Goal: Information Seeking & Learning: Compare options

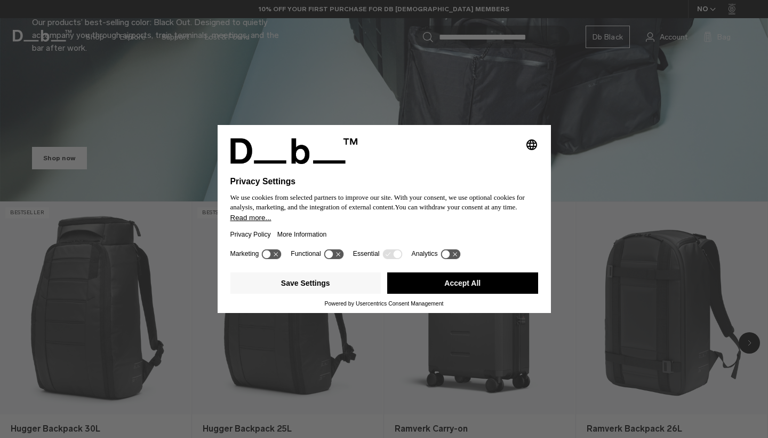
click at [405, 281] on button "Accept All" at bounding box center [462, 282] width 151 height 21
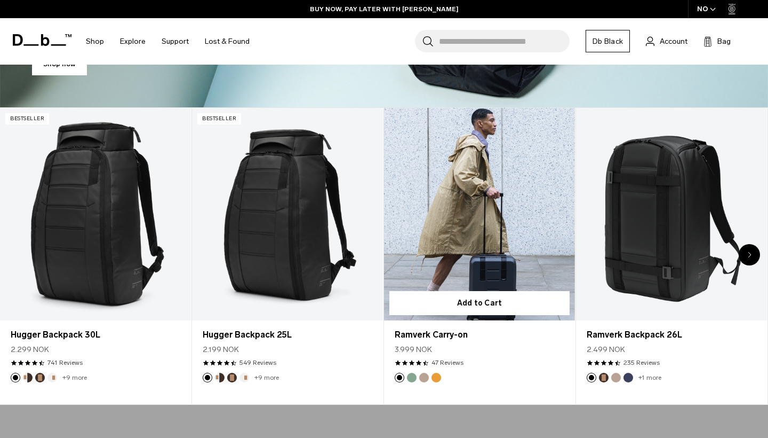
scroll to position [354, 0]
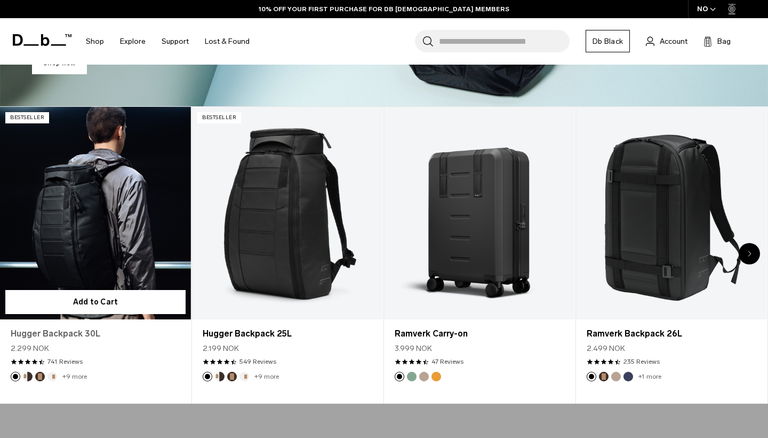
click at [79, 335] on link "Hugger Backpack 30L" at bounding box center [96, 333] width 170 height 13
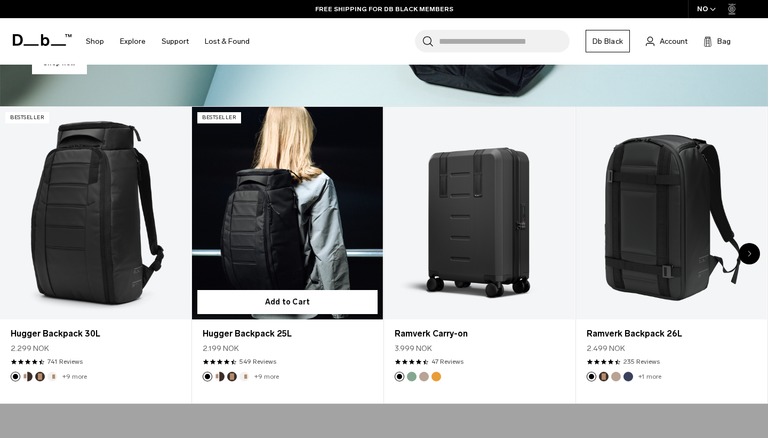
click at [297, 244] on link "Hugger Backpack 25L" at bounding box center [287, 213] width 191 height 212
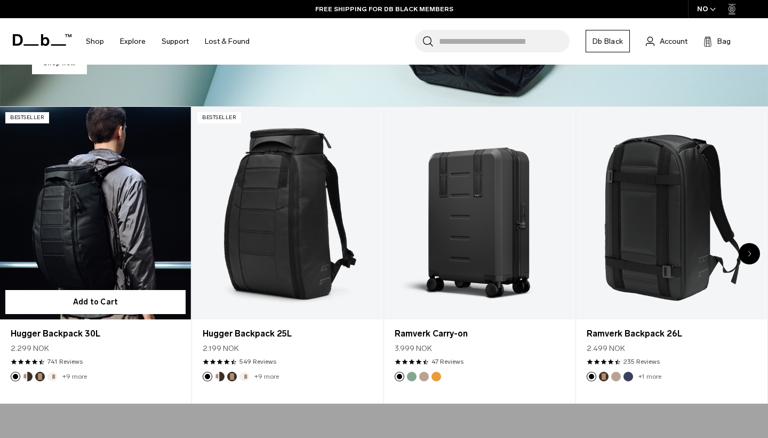
click at [124, 276] on link "Hugger Backpack 30L" at bounding box center [95, 213] width 191 height 212
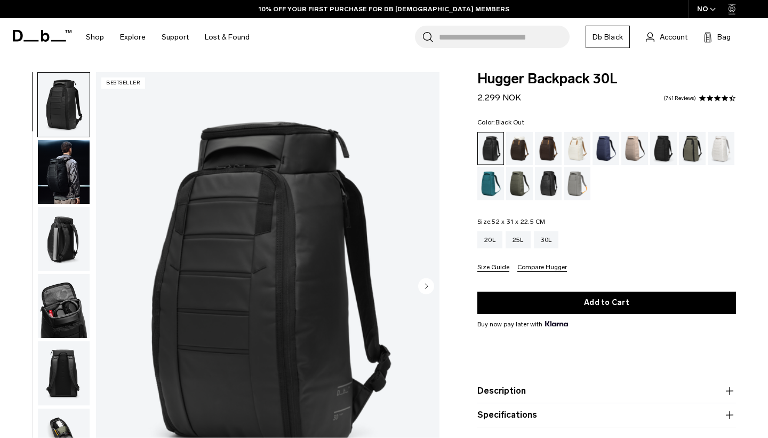
click at [68, 310] on img "button" at bounding box center [64, 306] width 52 height 64
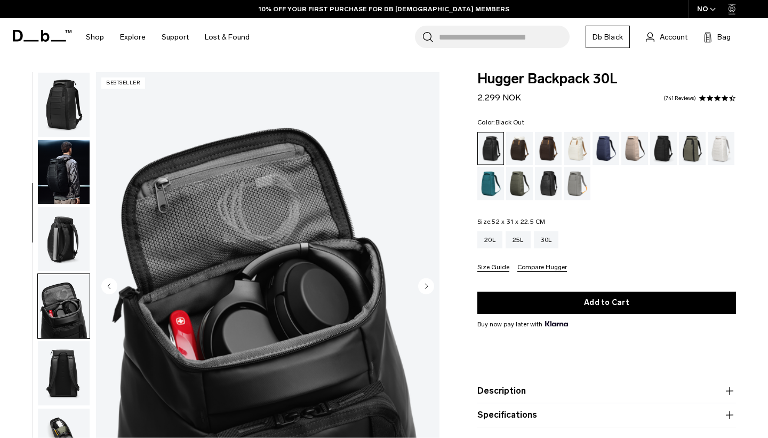
scroll to position [204, 0]
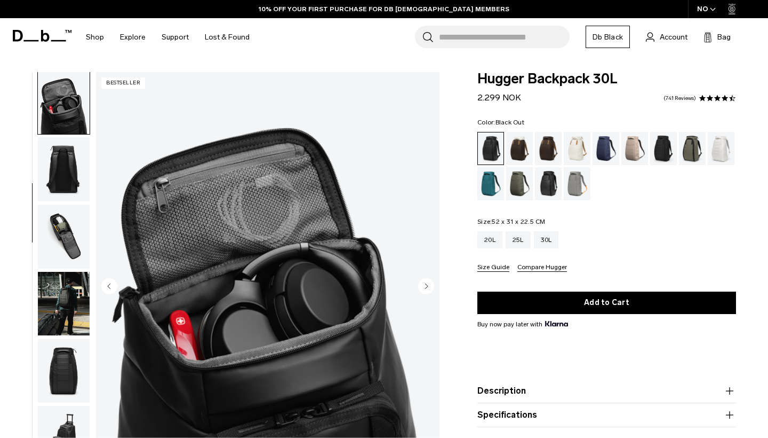
click at [61, 315] on img "button" at bounding box center [64, 304] width 52 height 64
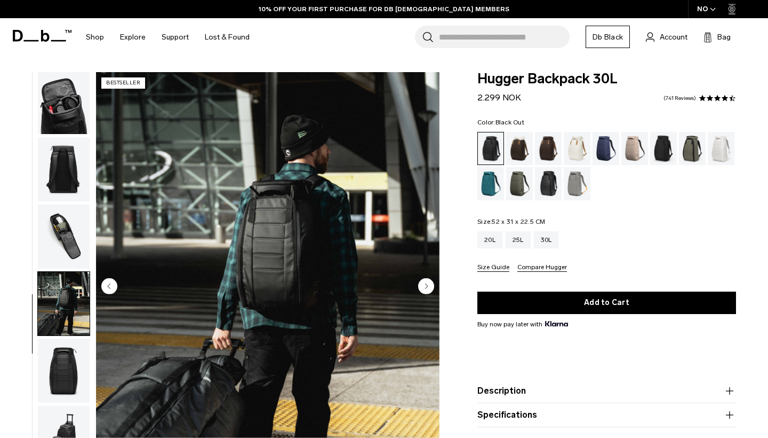
scroll to position [315, 0]
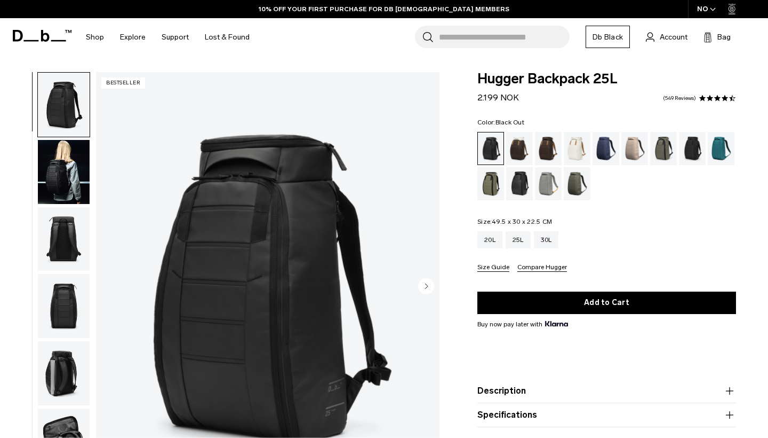
click at [74, 225] on img "button" at bounding box center [64, 239] width 52 height 64
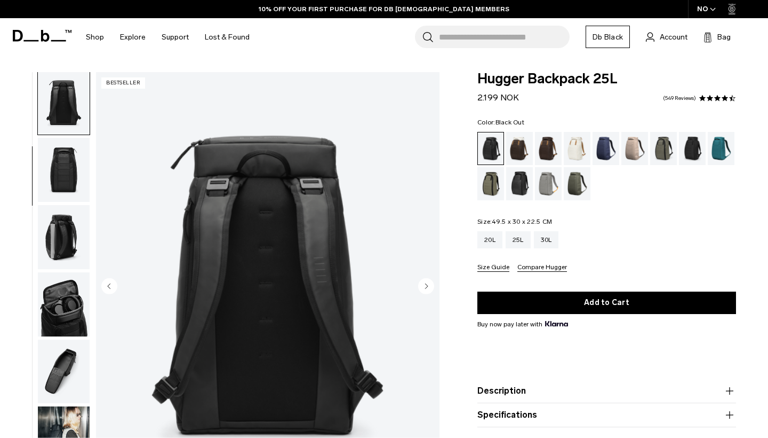
click at [74, 225] on img "button" at bounding box center [64, 237] width 52 height 64
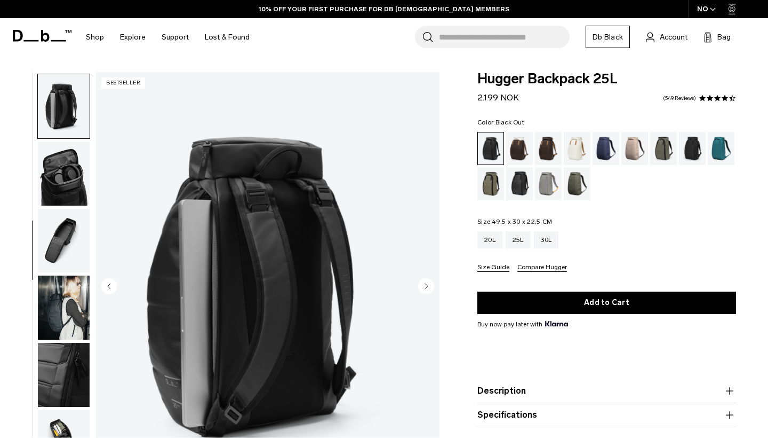
scroll to position [272, 0]
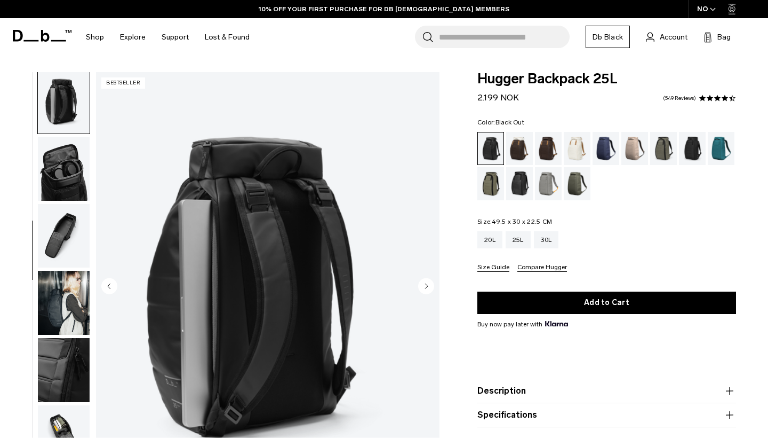
click at [74, 225] on img "button" at bounding box center [64, 236] width 52 height 64
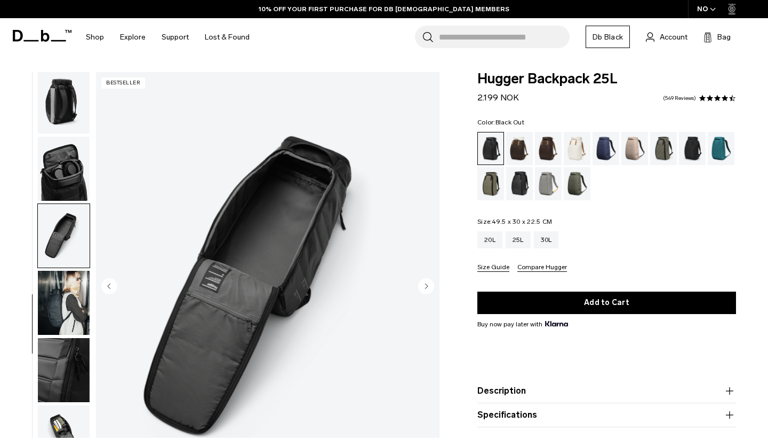
click at [74, 225] on img "button" at bounding box center [64, 236] width 52 height 64
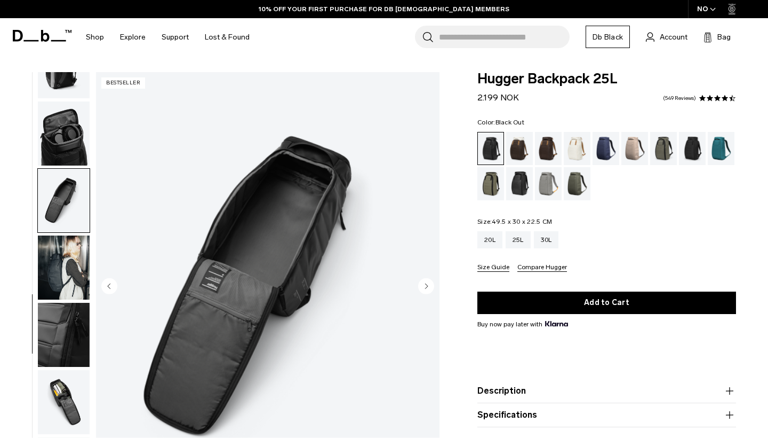
click at [70, 255] on img "button" at bounding box center [64, 267] width 52 height 64
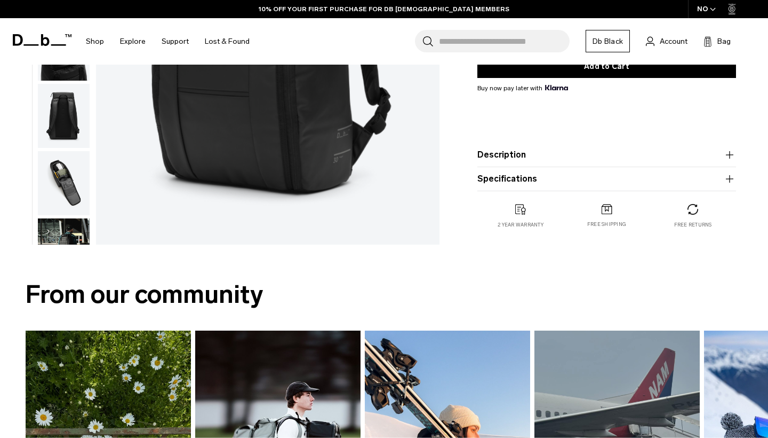
scroll to position [310, 0]
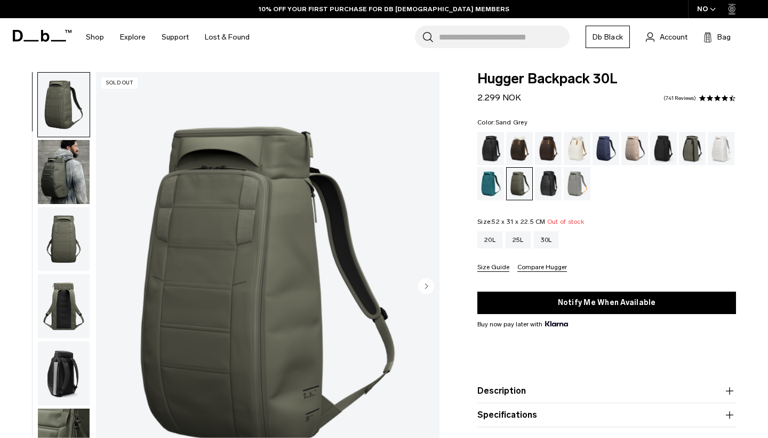
click at [570, 186] on div "Sand Grey" at bounding box center [577, 183] width 27 height 33
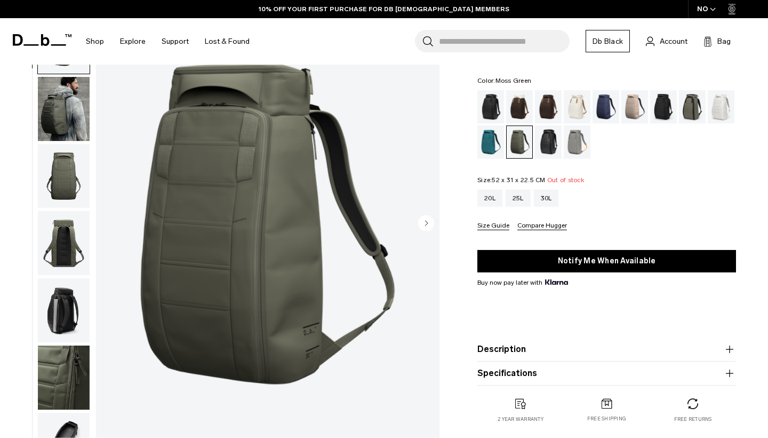
scroll to position [64, 0]
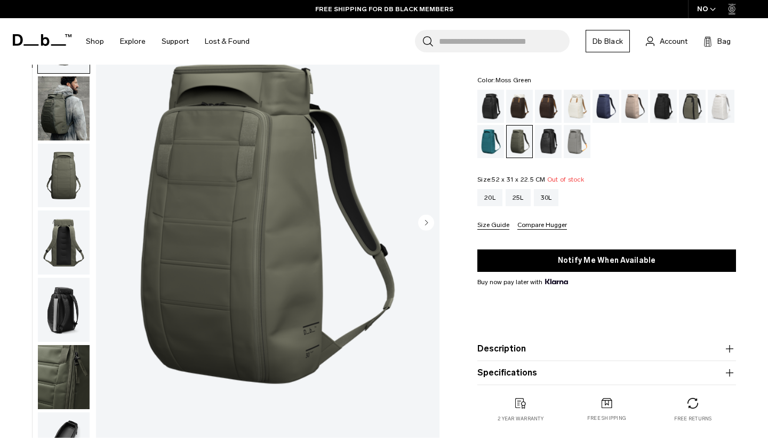
click at [62, 115] on img "button" at bounding box center [64, 108] width 52 height 64
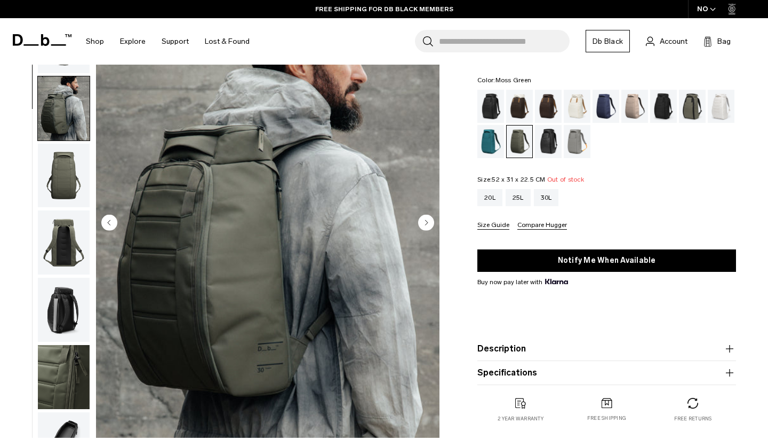
scroll to position [68, 0]
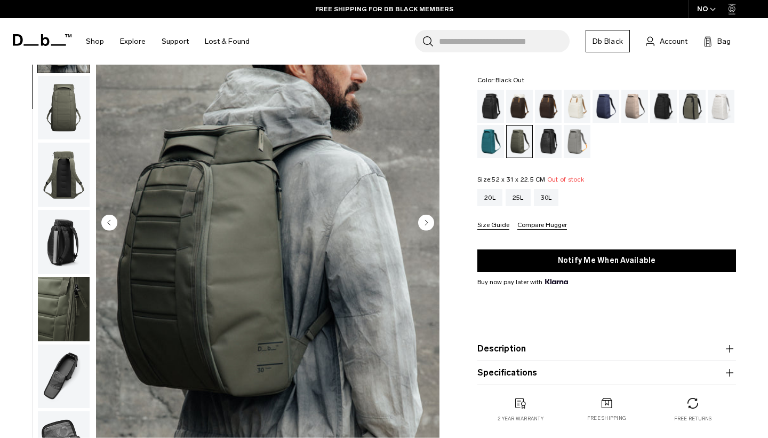
click at [497, 109] on div "Black Out" at bounding box center [491, 106] width 27 height 33
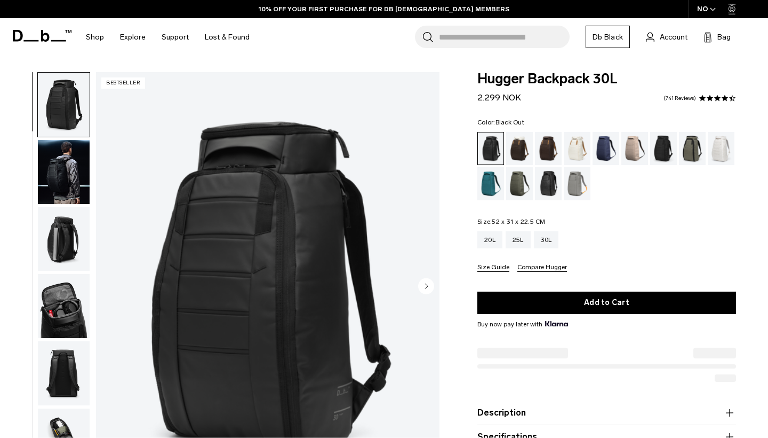
click at [75, 162] on img "button" at bounding box center [64, 172] width 52 height 64
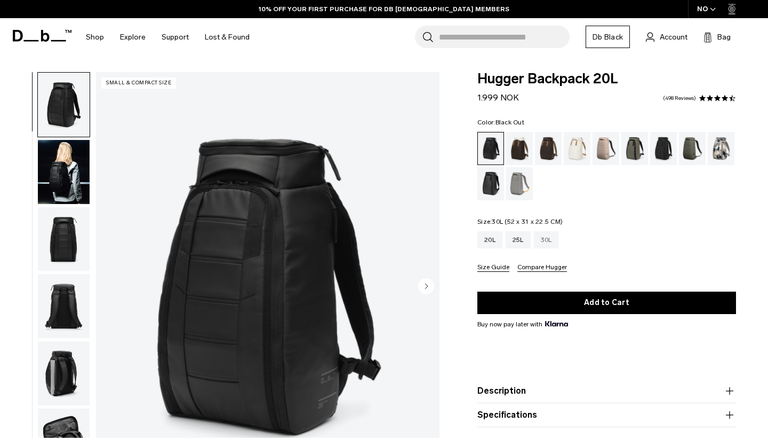
click at [541, 239] on div "30L" at bounding box center [546, 239] width 25 height 17
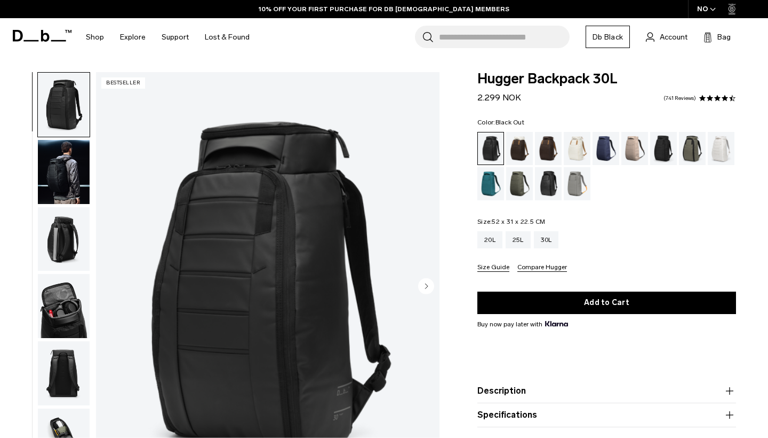
scroll to position [41, 0]
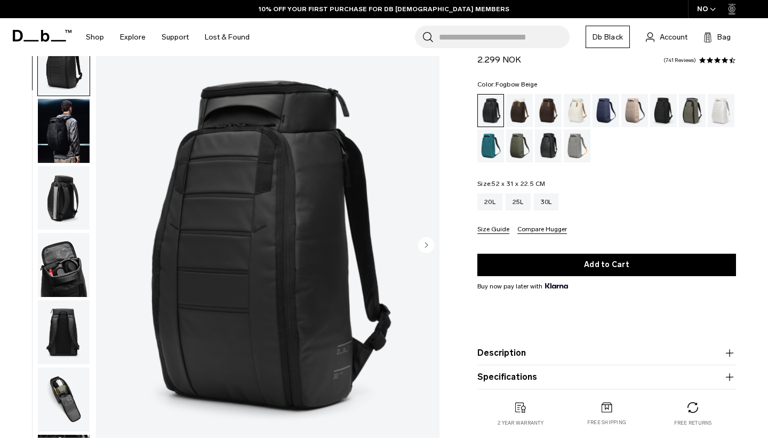
click at [630, 109] on div "Fogbow Beige" at bounding box center [635, 110] width 27 height 33
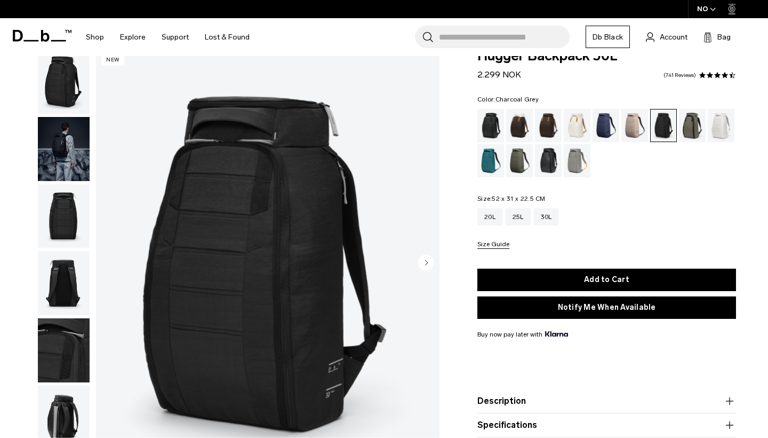
scroll to position [29, 0]
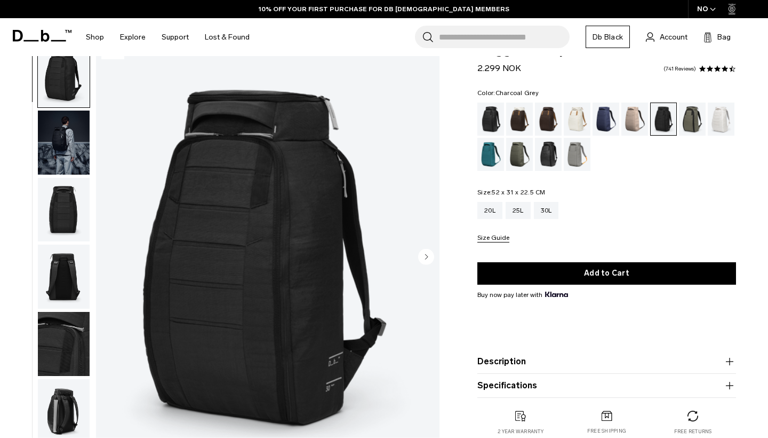
click at [489, 121] on div "Black Out" at bounding box center [491, 118] width 27 height 33
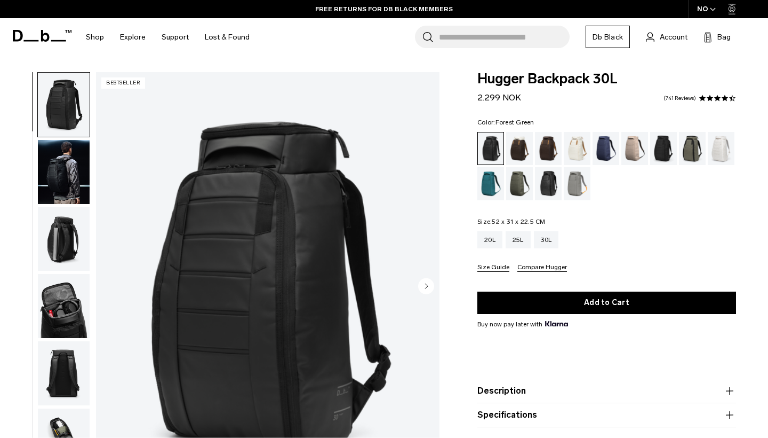
click at [700, 149] on div "Forest Green" at bounding box center [692, 148] width 27 height 33
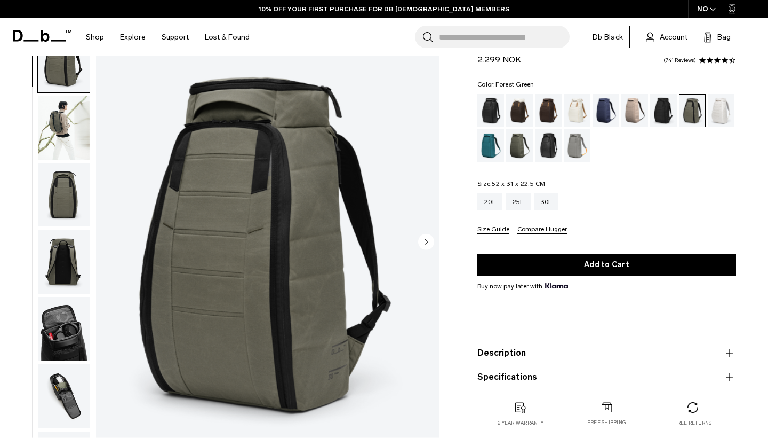
scroll to position [49, 0]
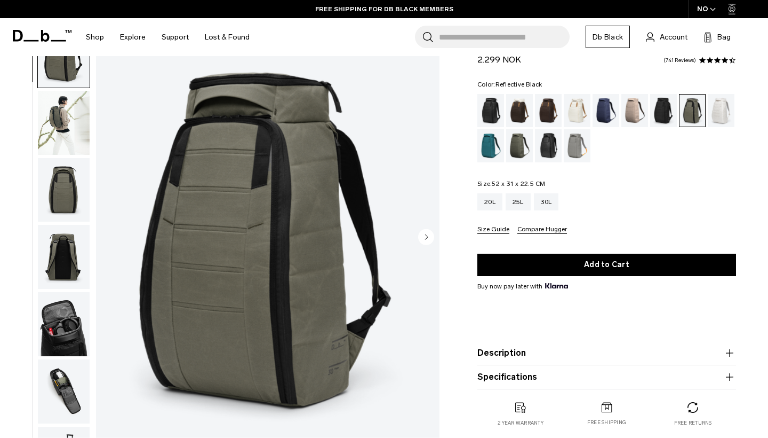
click at [546, 141] on div "Reflective Black" at bounding box center [548, 145] width 27 height 33
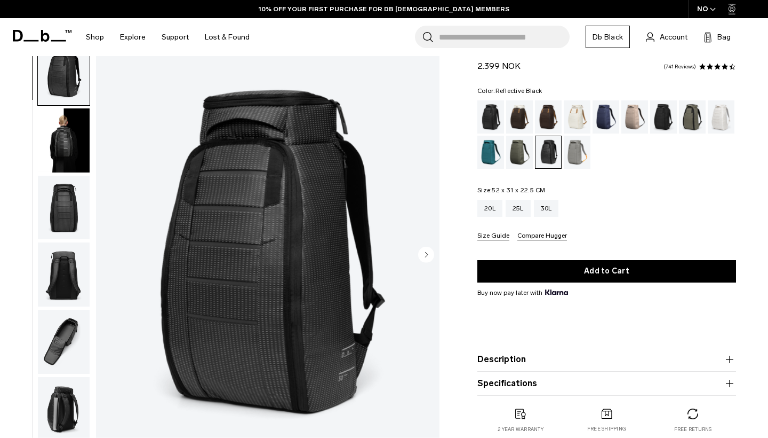
scroll to position [33, 0]
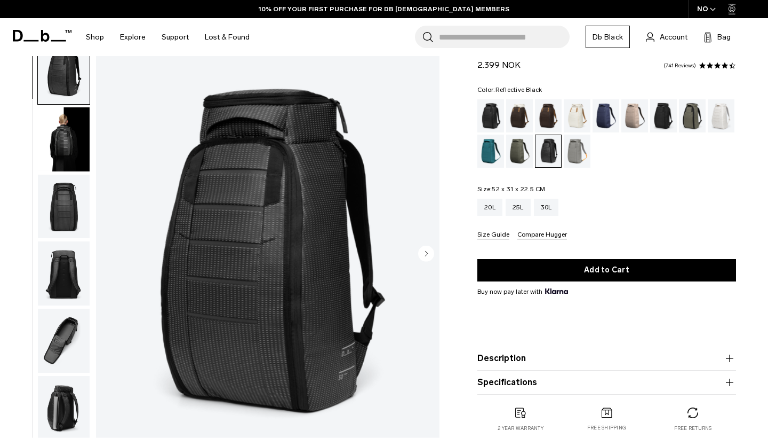
click at [80, 142] on img "button" at bounding box center [64, 139] width 52 height 64
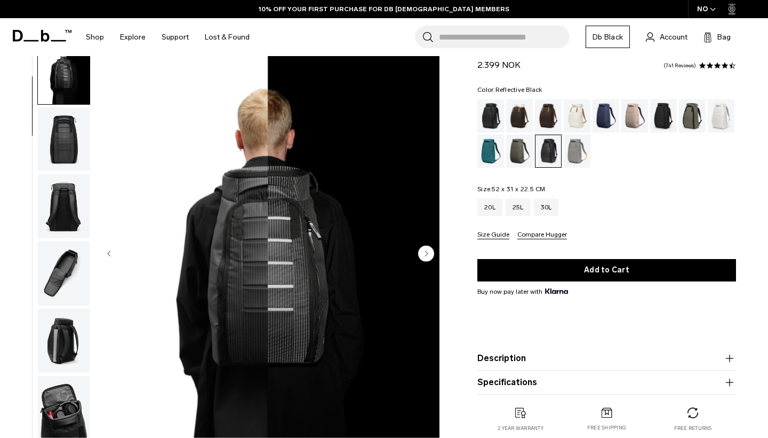
scroll to position [68, 0]
click at [520, 150] on div "Moss Green" at bounding box center [519, 150] width 27 height 33
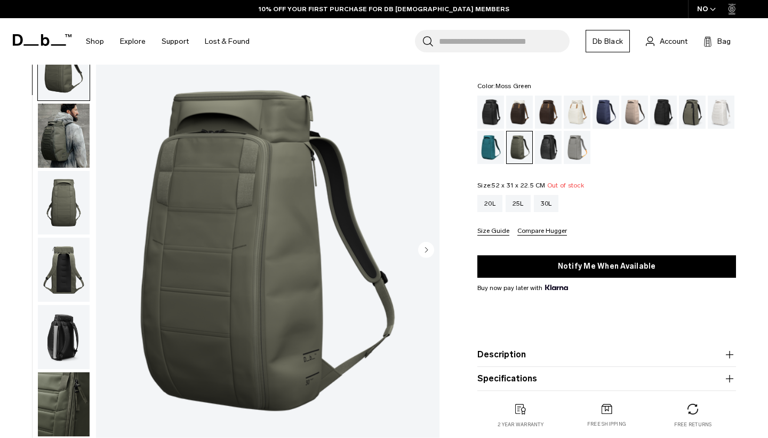
scroll to position [106, 0]
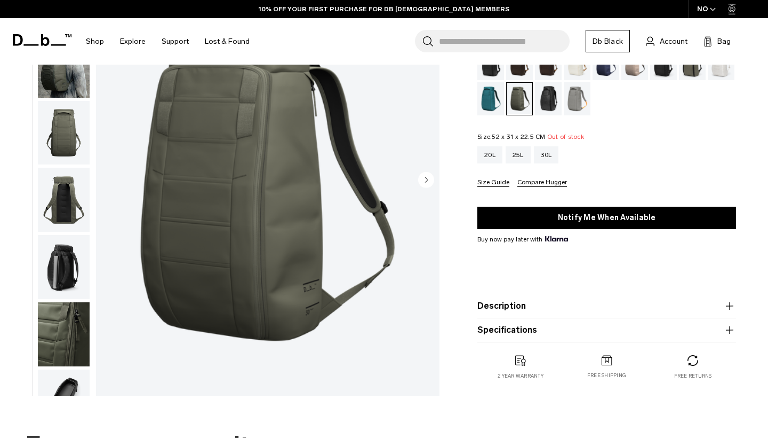
click at [729, 308] on icon "button" at bounding box center [730, 305] width 13 height 13
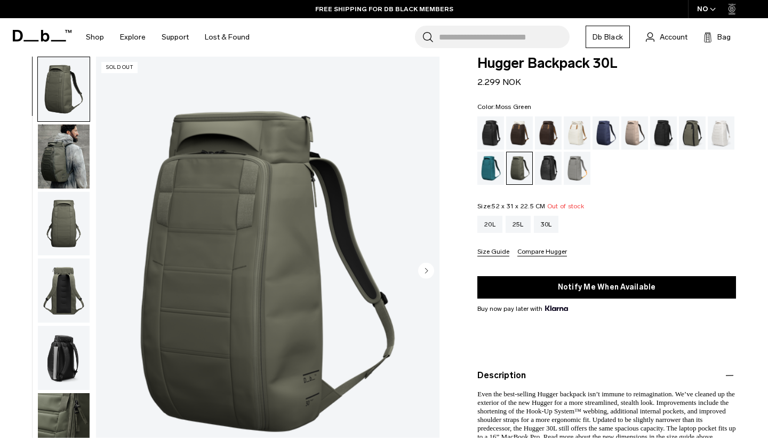
scroll to position [12, 0]
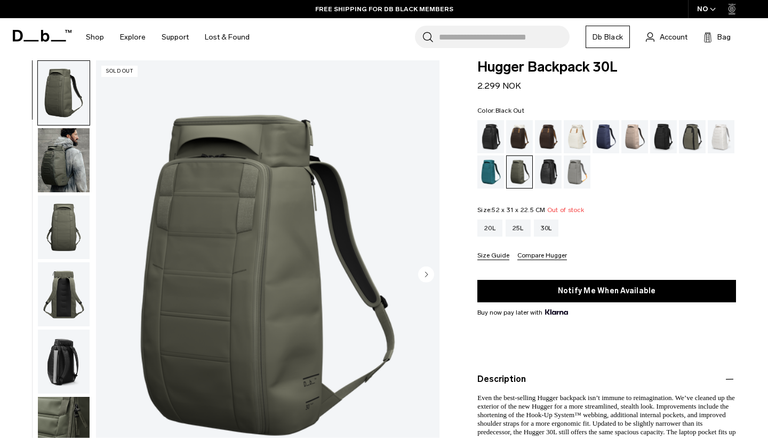
click at [496, 138] on div "Black Out" at bounding box center [491, 136] width 27 height 33
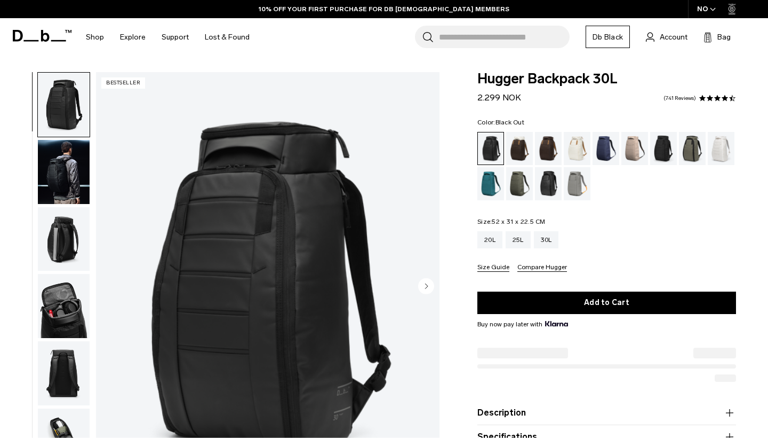
click at [596, 406] on button "Description" at bounding box center [607, 412] width 259 height 13
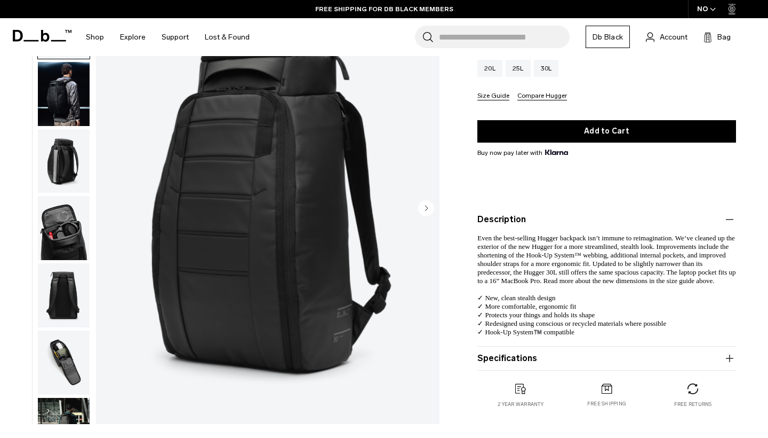
scroll to position [173, 0]
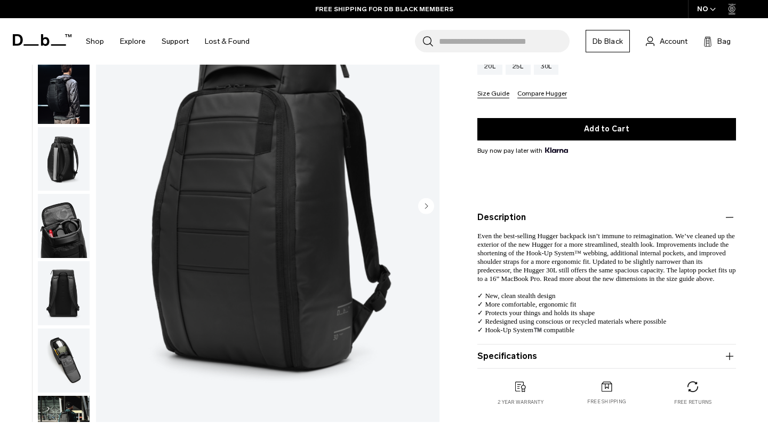
click at [71, 369] on img "button" at bounding box center [64, 360] width 52 height 64
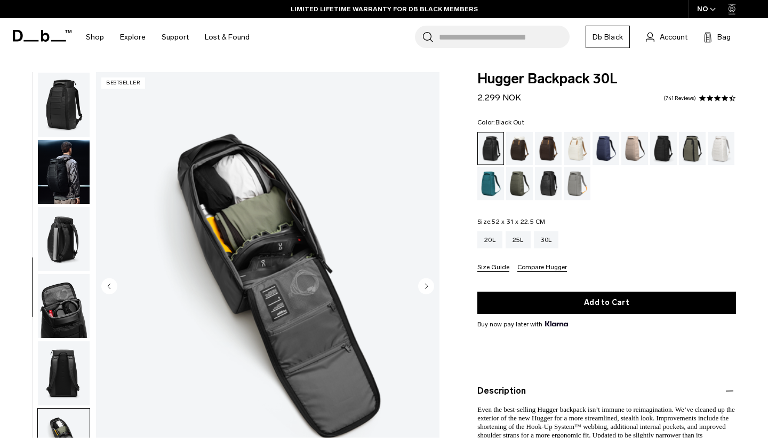
scroll to position [0, 0]
click at [608, 142] on div "Blue Hour" at bounding box center [606, 148] width 27 height 33
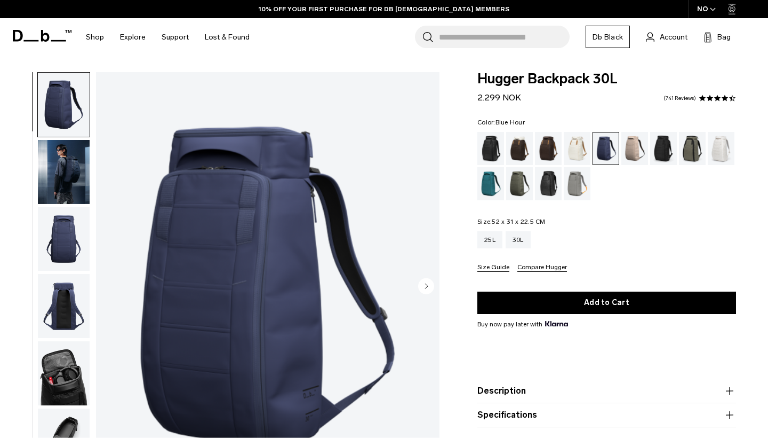
click at [368, 121] on img "1 / 10" at bounding box center [268, 286] width 344 height 429
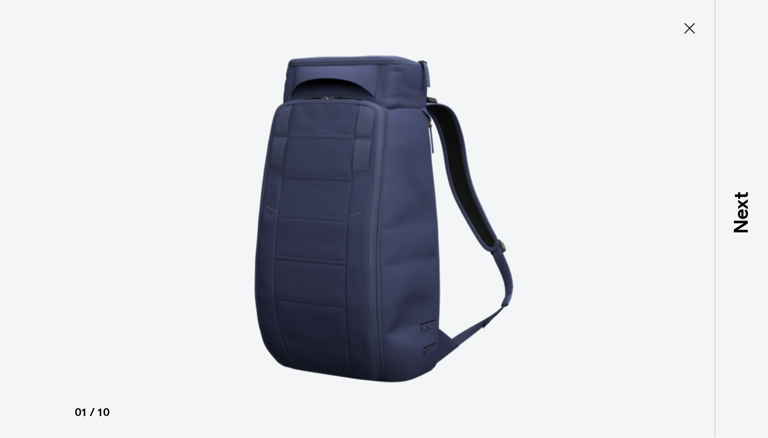
click at [695, 33] on icon at bounding box center [690, 28] width 11 height 11
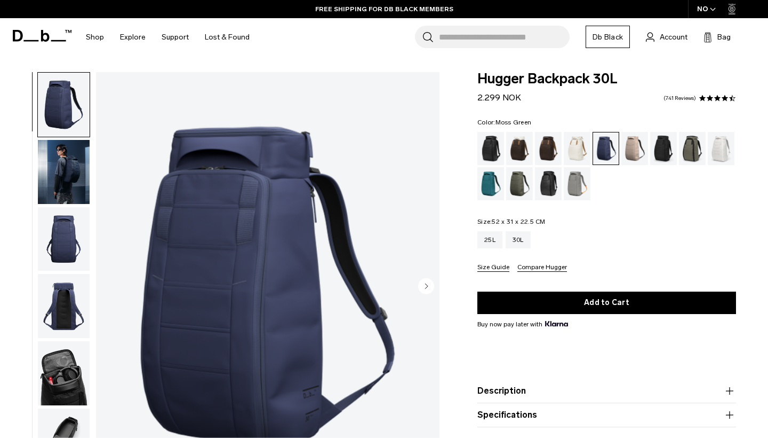
click at [511, 181] on div "Moss Green" at bounding box center [519, 183] width 27 height 33
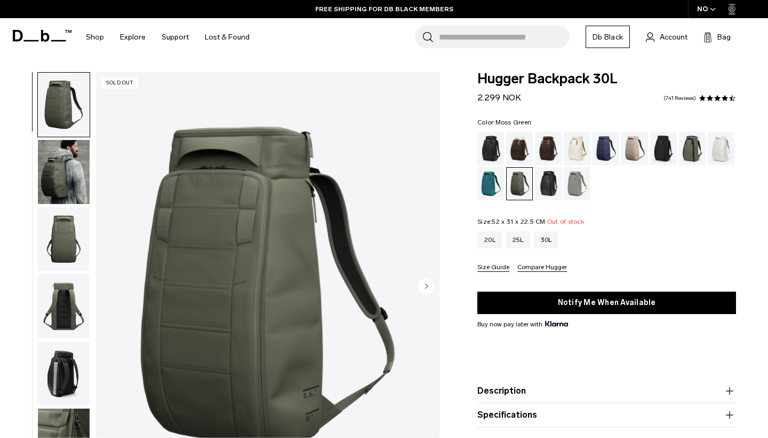
click at [643, 204] on div "Color: Moss Green Out of stock Size: 52 x 31 x 22.5 CM Out of stock 20L 25L 30L" at bounding box center [607, 195] width 259 height 153
click at [602, 141] on div "Blue Hour" at bounding box center [606, 148] width 27 height 33
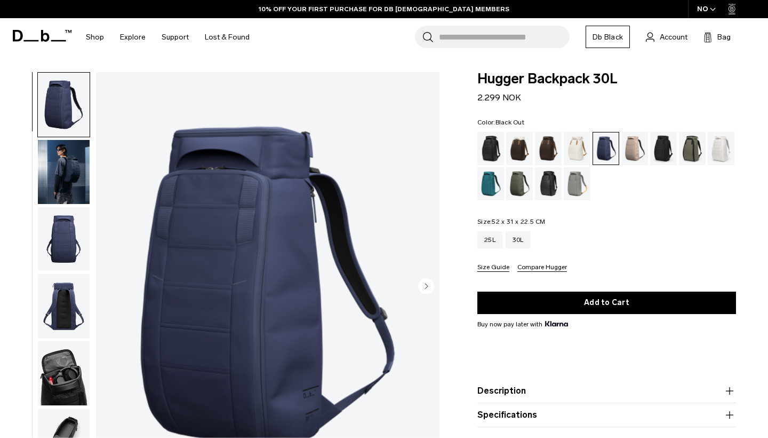
click at [491, 140] on div "Black Out" at bounding box center [491, 148] width 27 height 33
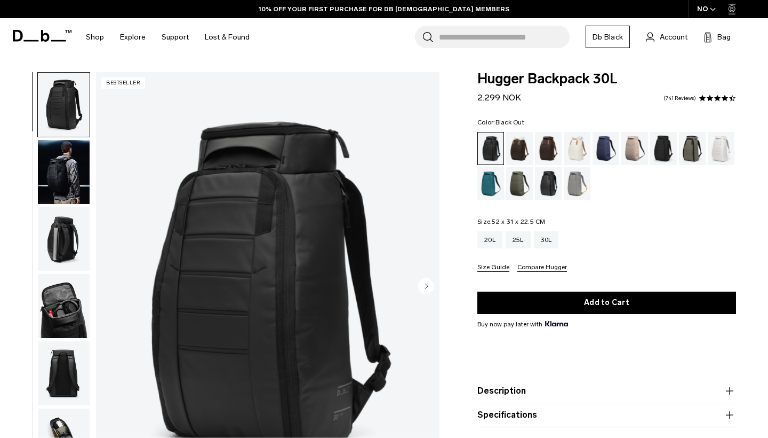
click at [67, 313] on img "button" at bounding box center [64, 306] width 52 height 64
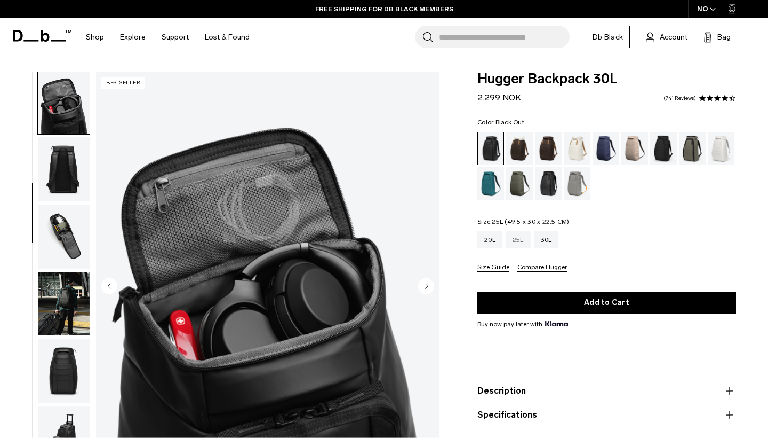
click at [515, 240] on div "25L" at bounding box center [518, 239] width 25 height 17
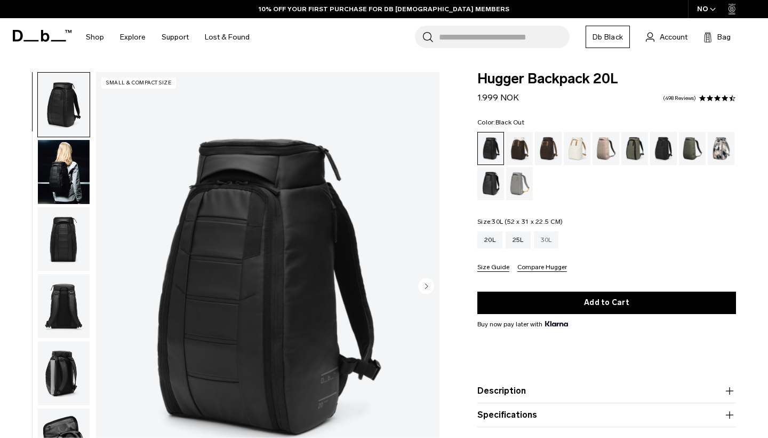
click at [551, 241] on div "30L" at bounding box center [546, 239] width 25 height 17
